Goal: Task Accomplishment & Management: Use online tool/utility

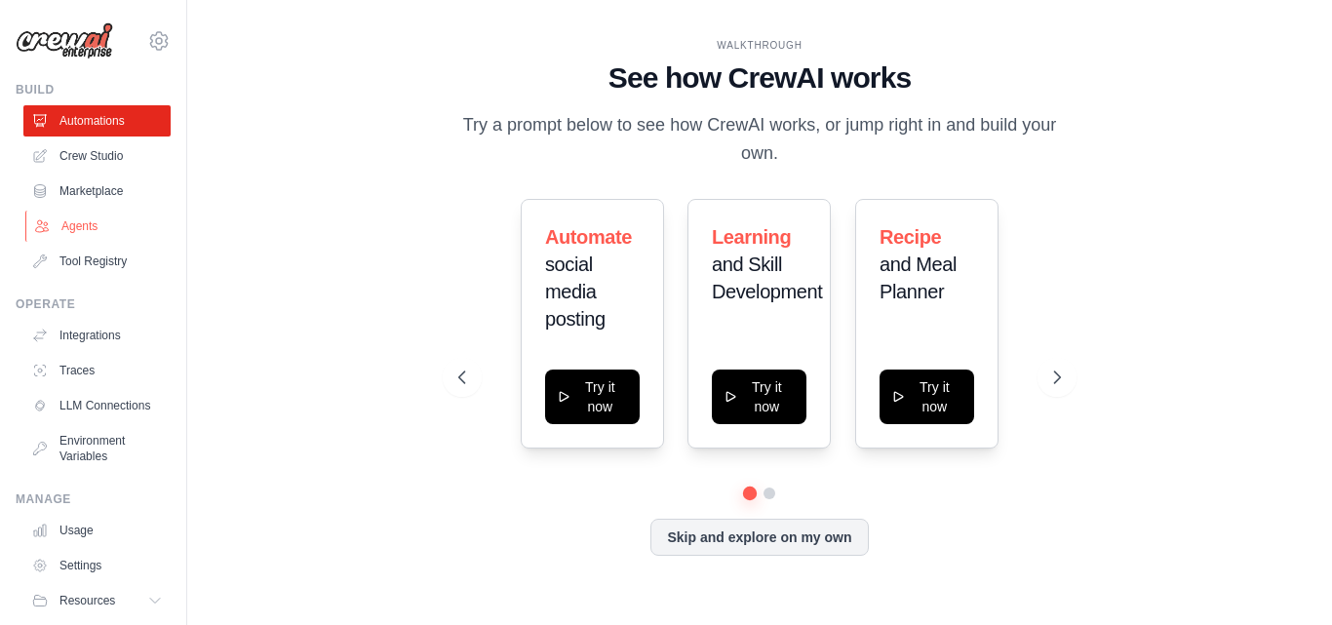
click at [100, 218] on link "Agents" at bounding box center [98, 226] width 147 height 31
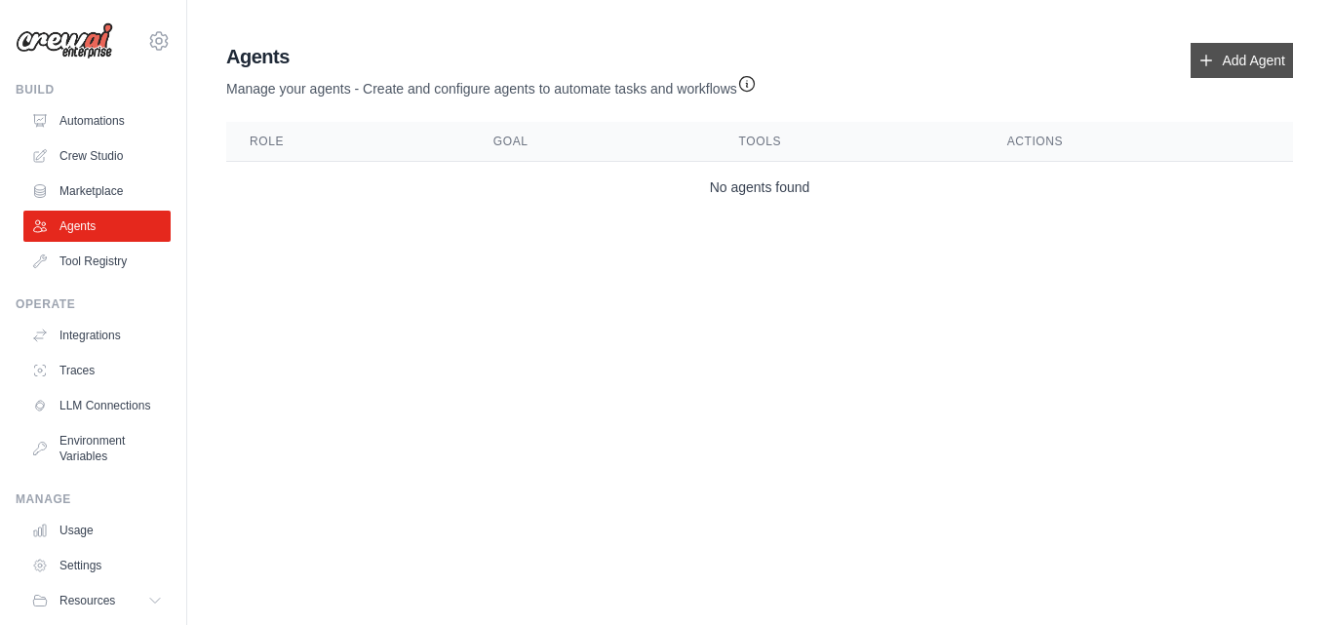
click at [1237, 52] on link "Add Agent" at bounding box center [1242, 60] width 102 height 35
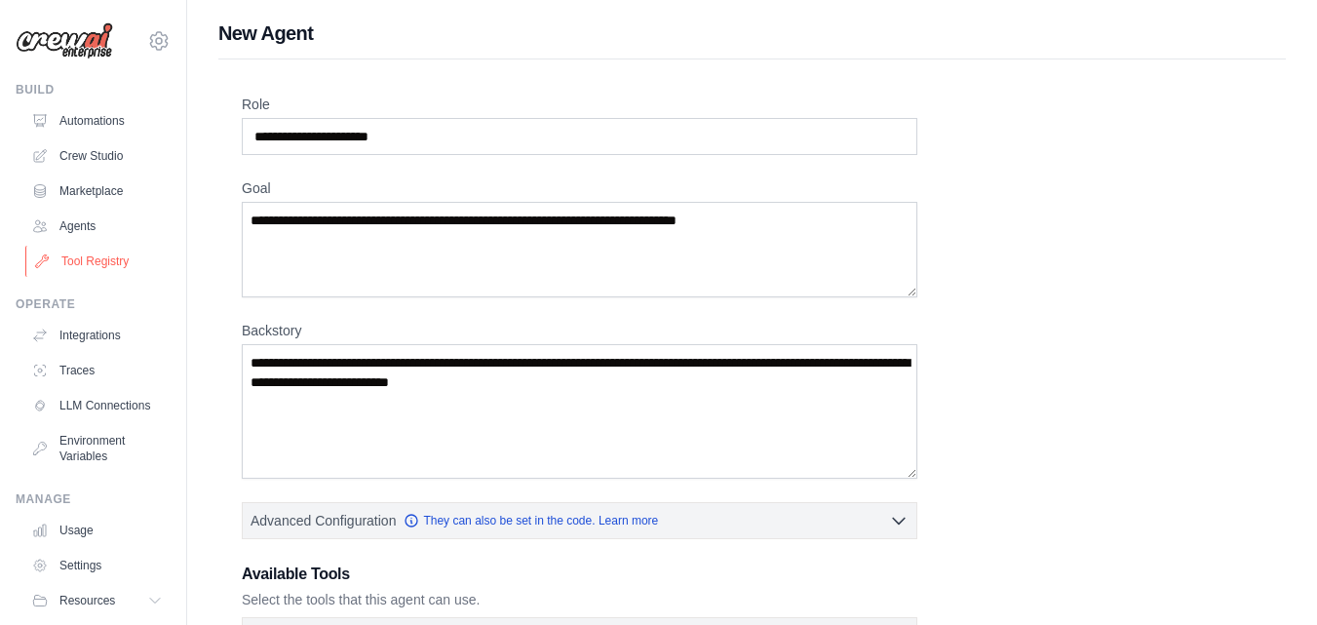
click at [119, 256] on link "Tool Registry" at bounding box center [98, 261] width 147 height 31
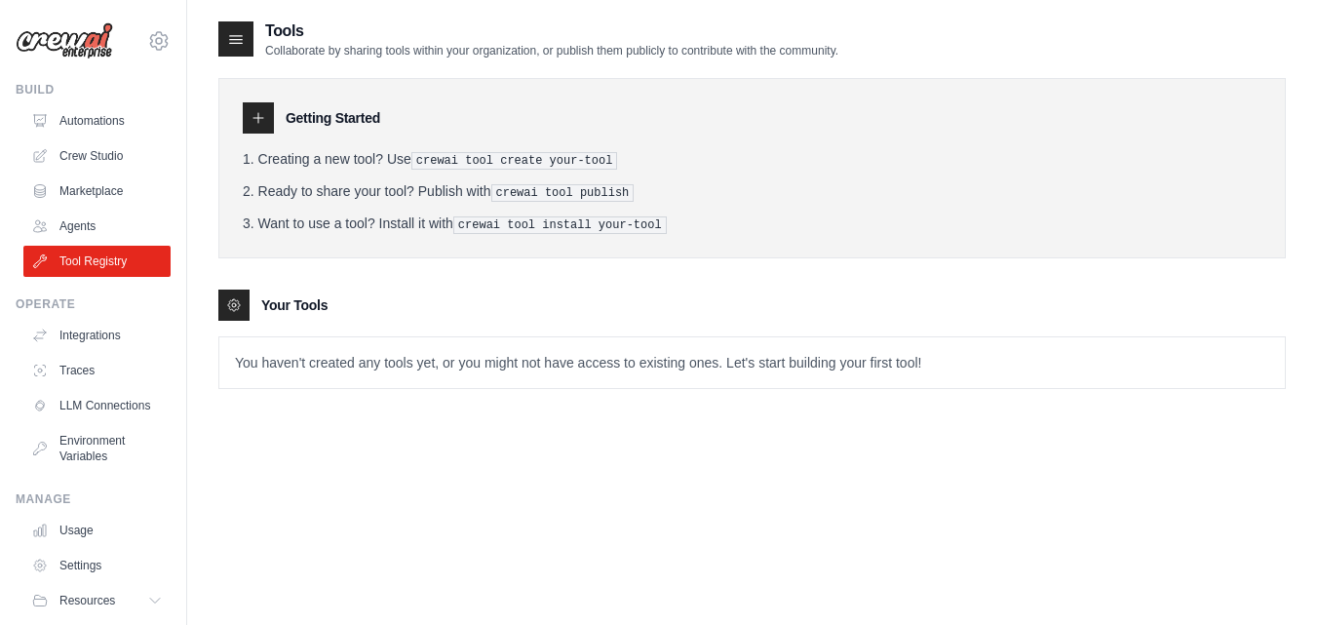
click at [371, 366] on p "You haven't created any tools yet, or you might not have access to existing one…" at bounding box center [752, 362] width 1066 height 51
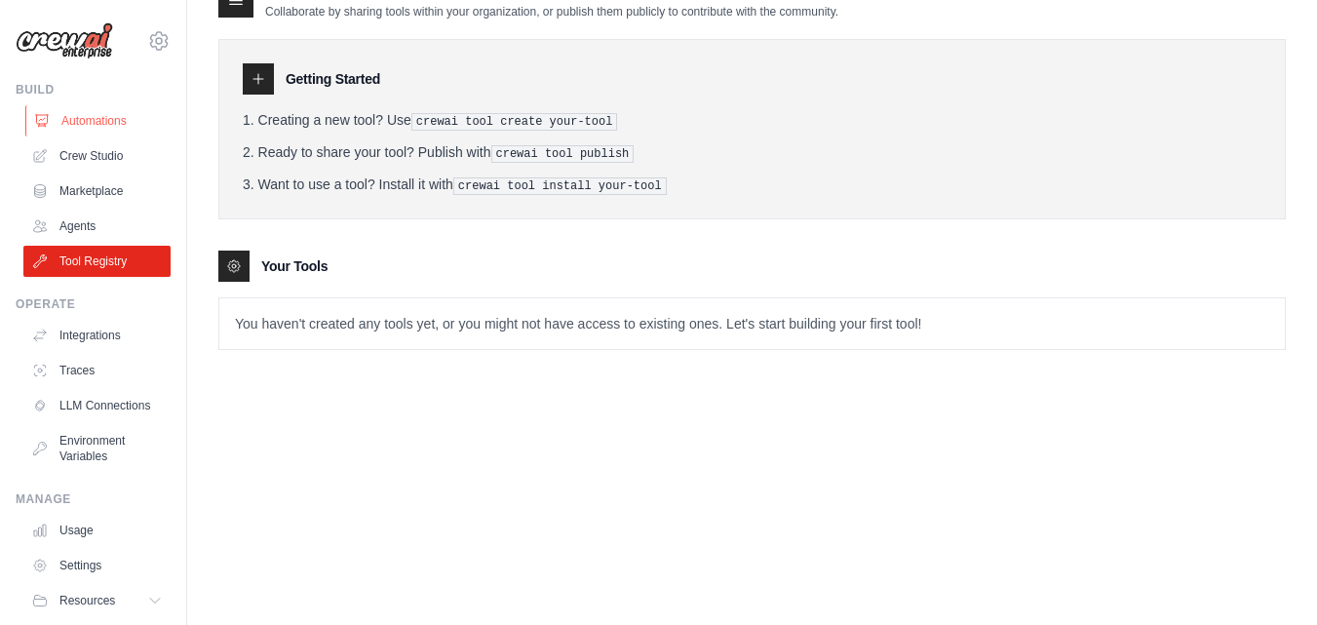
click at [112, 124] on link "Automations" at bounding box center [98, 120] width 147 height 31
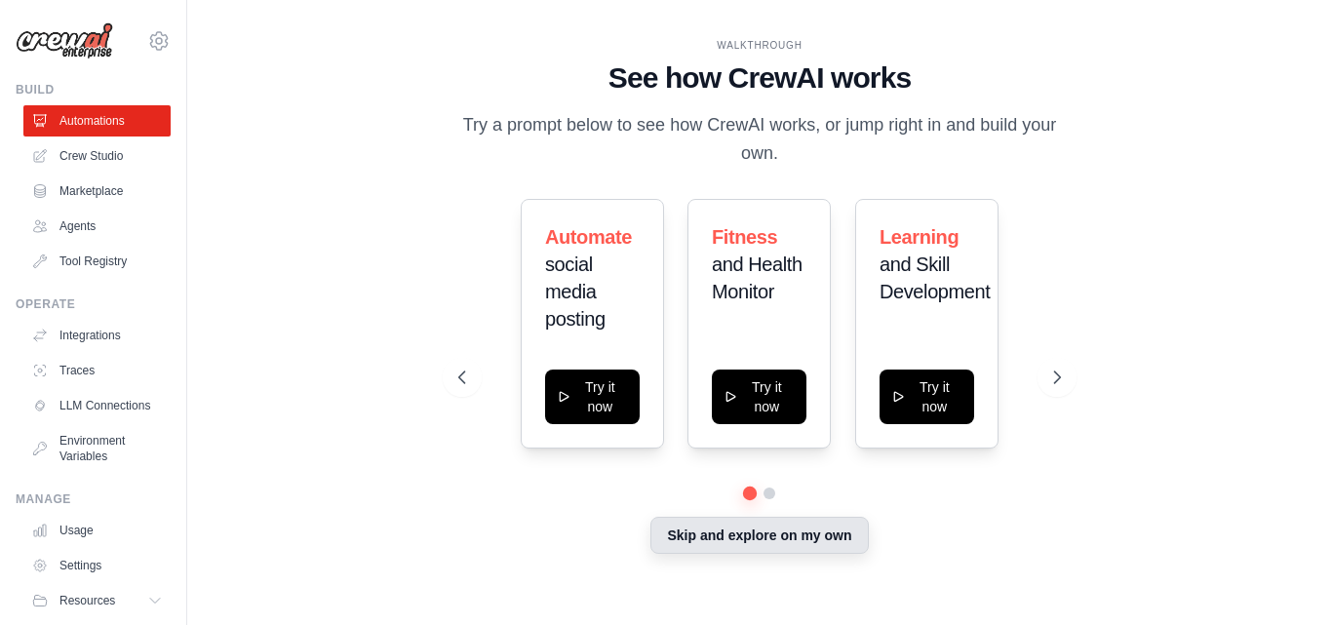
click at [725, 531] on button "Skip and explore on my own" at bounding box center [758, 535] width 217 height 37
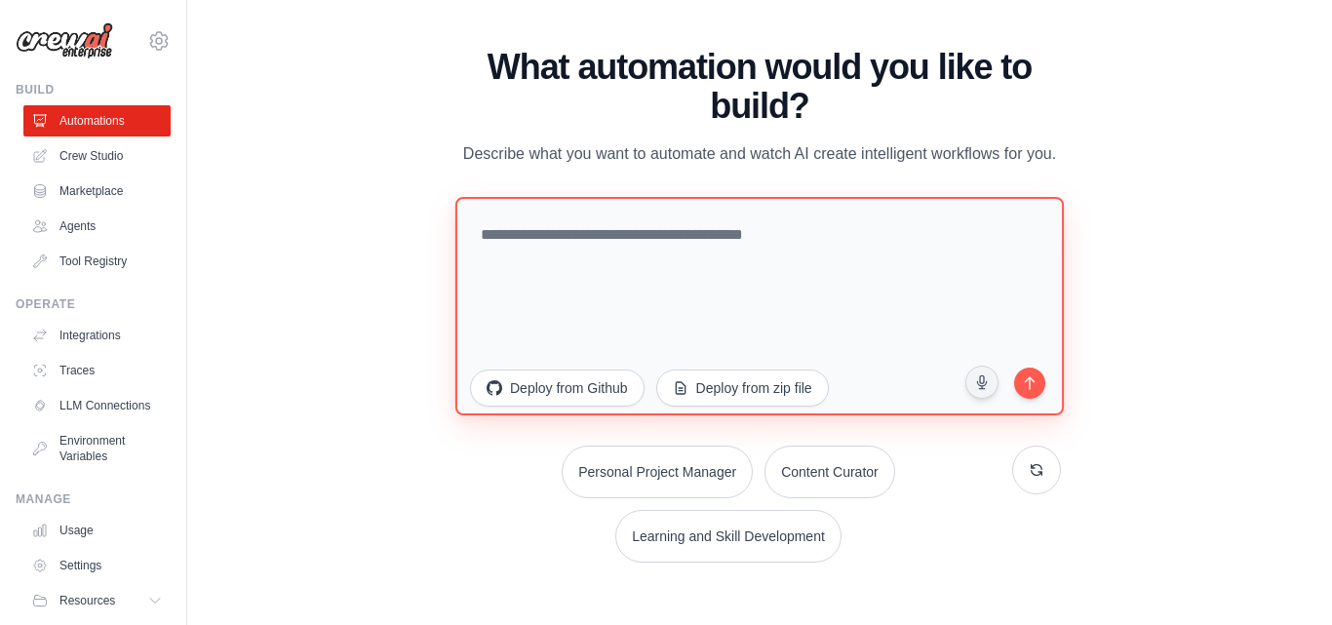
click at [674, 236] on textarea at bounding box center [759, 305] width 608 height 218
